Goal: Navigation & Orientation: Understand site structure

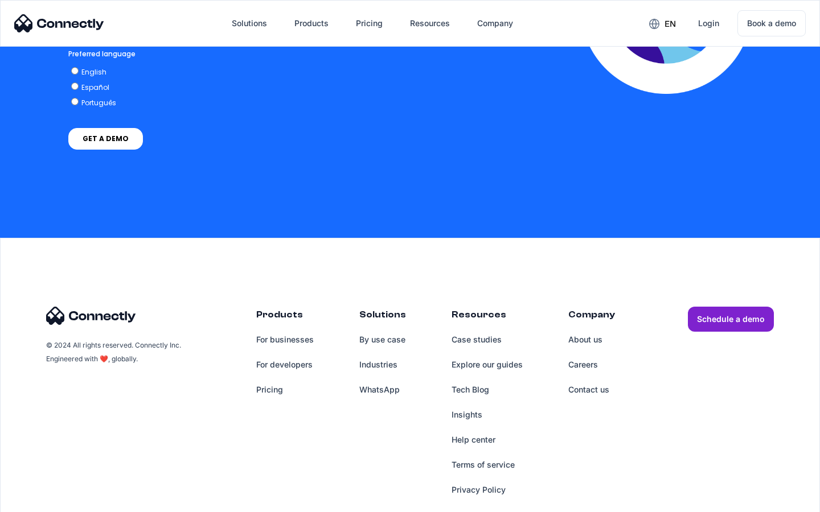
scroll to position [2436, 0]
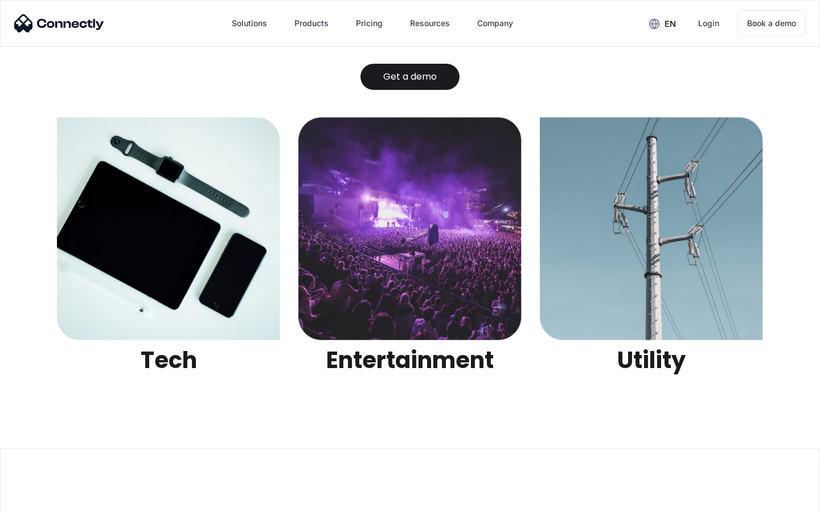
scroll to position [3592, 0]
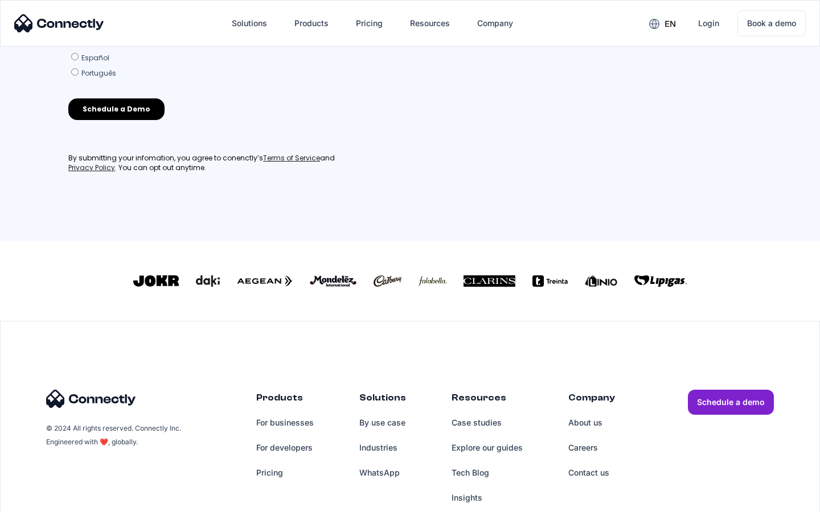
scroll to position [499, 0]
